Goal: Find specific page/section: Find specific page/section

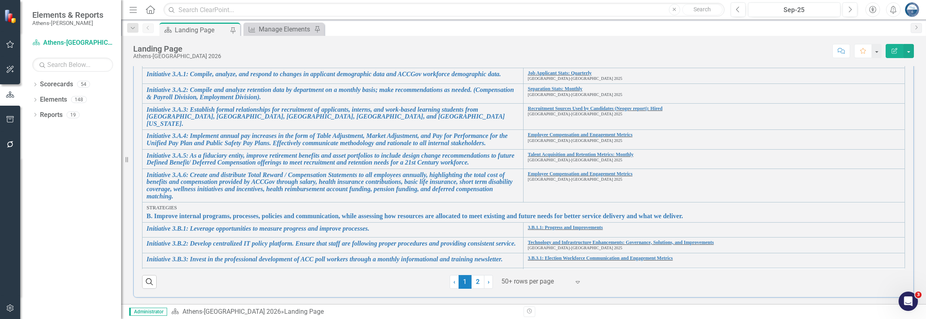
scroll to position [780, 0]
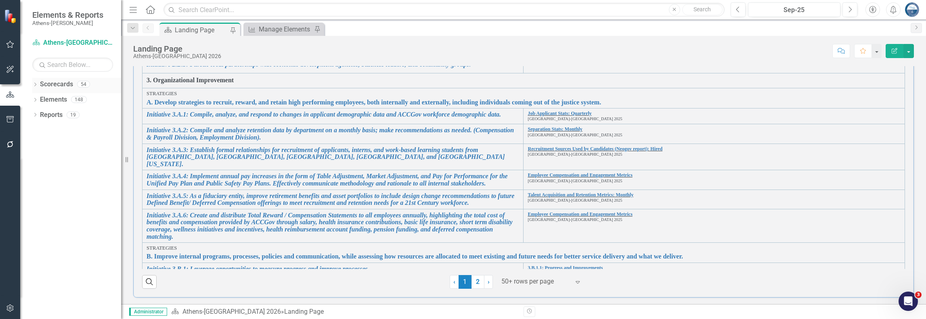
click at [36, 84] on icon "Dropdown" at bounding box center [35, 85] width 6 height 4
click at [66, 146] on link "[GEOGRAPHIC_DATA]-[GEOGRAPHIC_DATA] 2025" at bounding box center [82, 145] width 77 height 9
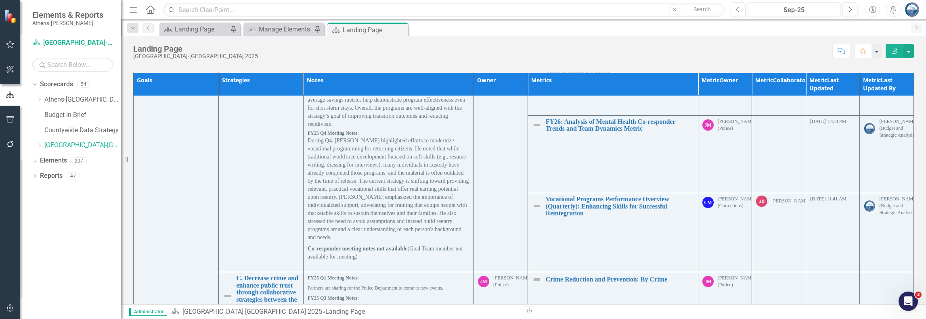
scroll to position [3131, 0]
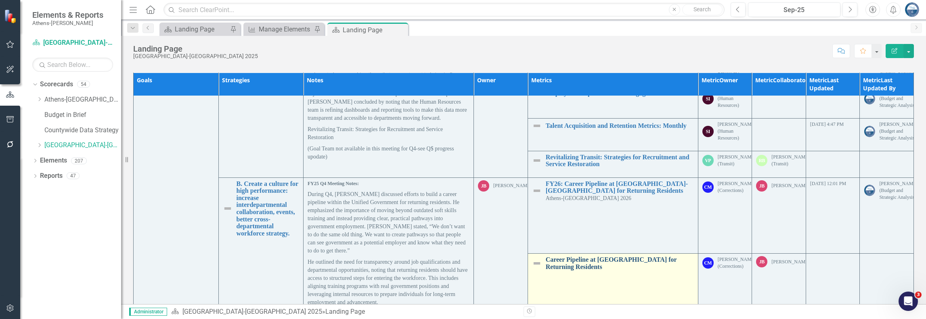
click at [577, 264] on link "Career Pipeline at [GEOGRAPHIC_DATA] for Returning Residents" at bounding box center [620, 263] width 148 height 14
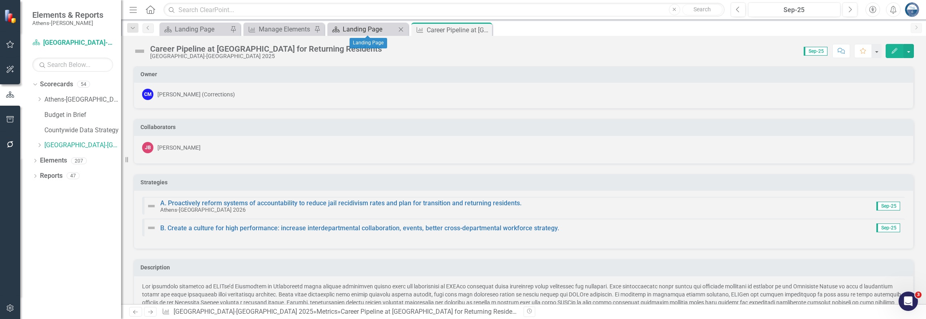
click at [357, 30] on div "Landing Page" at bounding box center [369, 29] width 53 height 10
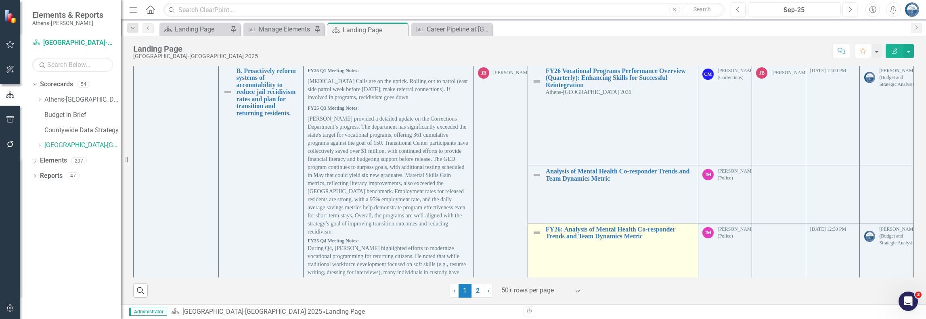
scroll to position [121, 0]
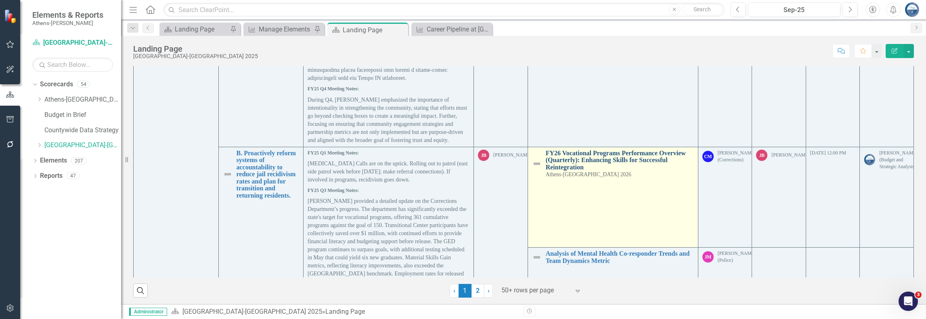
click at [591, 157] on link "FY26 Vocational Programs Performance Overview (Quarterly): Enhancing Skills for…" at bounding box center [620, 160] width 148 height 21
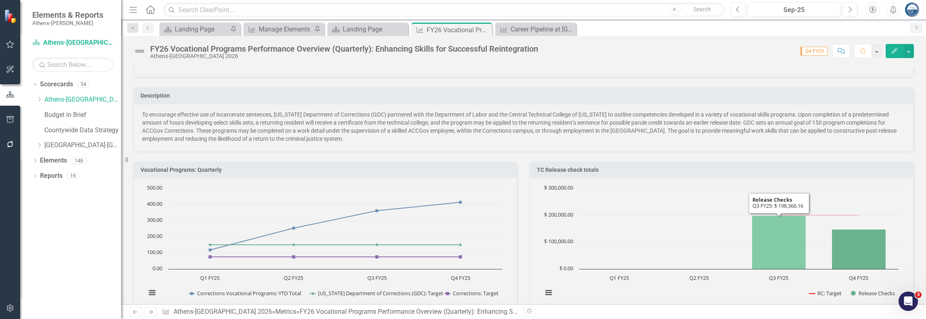
scroll to position [132, 0]
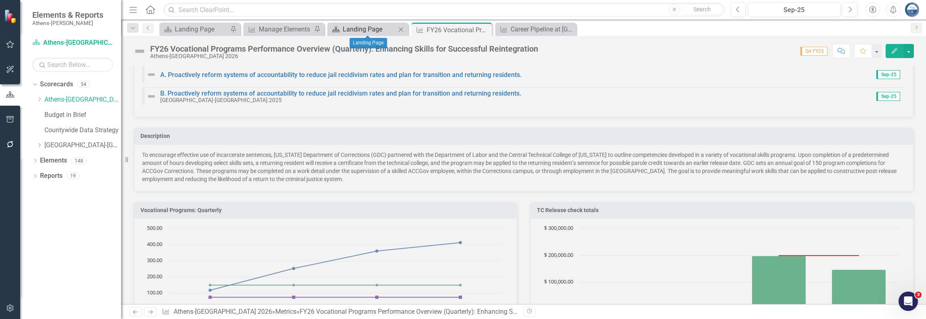
click at [362, 27] on div "Landing Page" at bounding box center [369, 29] width 53 height 10
